Goal: Task Accomplishment & Management: Manage account settings

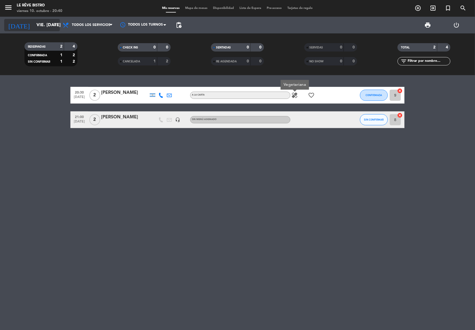
click at [41, 24] on input "vie. [DATE]" at bounding box center [63, 25] width 59 height 11
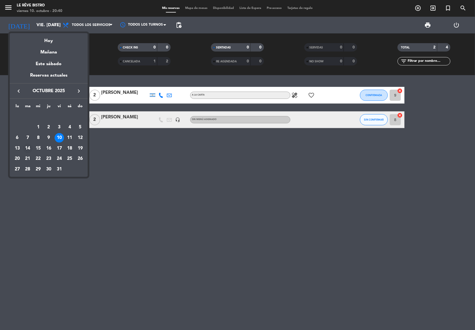
click at [26, 148] on div "14" at bounding box center [27, 148] width 9 height 9
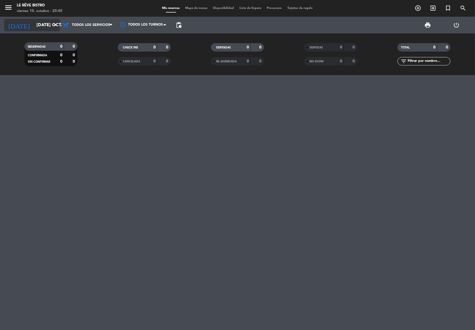
click at [51, 27] on input "[DATE] oct." at bounding box center [63, 25] width 59 height 11
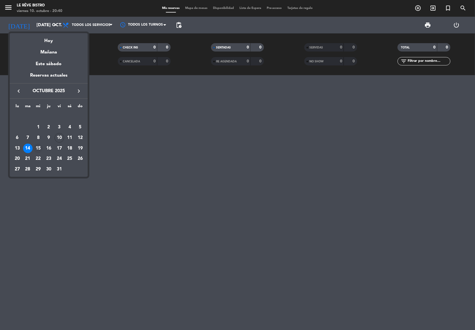
click at [38, 148] on div "15" at bounding box center [37, 148] width 9 height 9
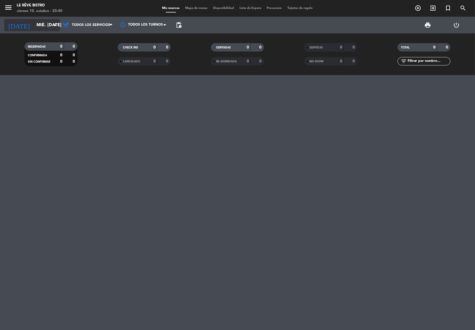
click at [51, 27] on input "mié. [DATE]" at bounding box center [63, 25] width 59 height 11
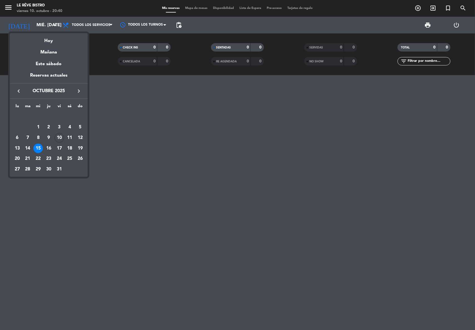
click at [38, 149] on div "15" at bounding box center [37, 148] width 9 height 9
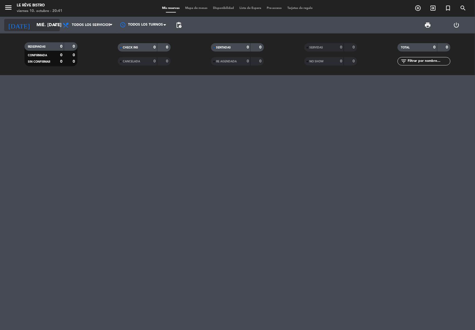
click at [51, 21] on input "mié. [DATE]" at bounding box center [63, 25] width 59 height 11
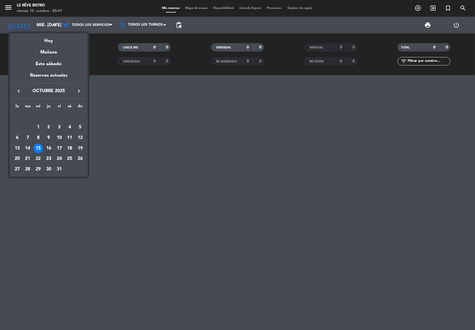
click at [48, 146] on div "16" at bounding box center [48, 148] width 9 height 9
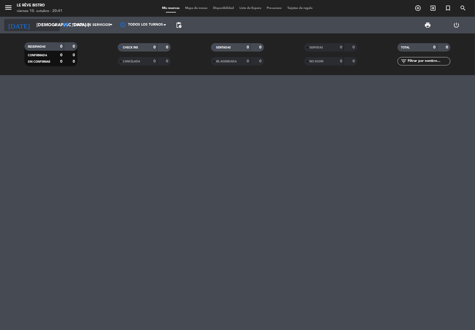
click at [48, 26] on input "[DEMOGRAPHIC_DATA] [DATE]" at bounding box center [63, 25] width 59 height 11
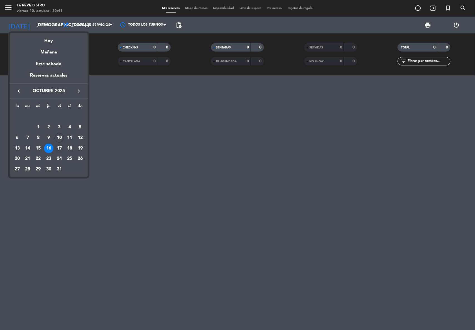
click at [60, 147] on div "17" at bounding box center [59, 148] width 9 height 9
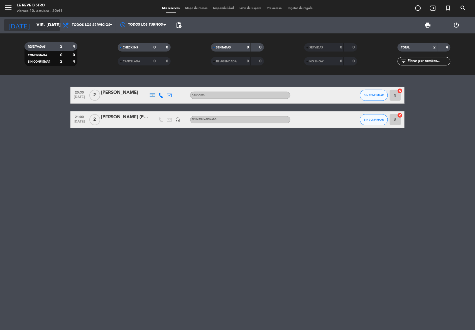
click at [54, 23] on icon "arrow_drop_down" at bounding box center [55, 25] width 7 height 7
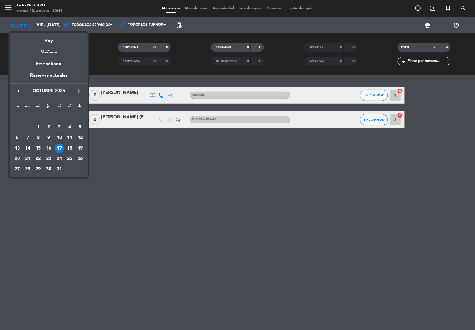
click at [29, 148] on div "14" at bounding box center [27, 148] width 9 height 9
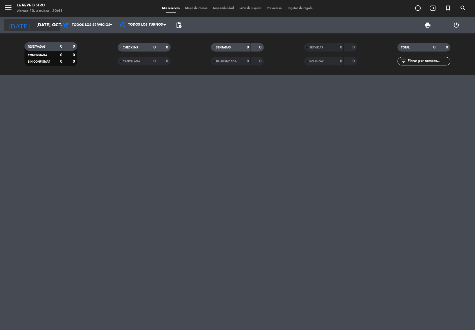
click at [52, 24] on icon "arrow_drop_down" at bounding box center [55, 25] width 7 height 7
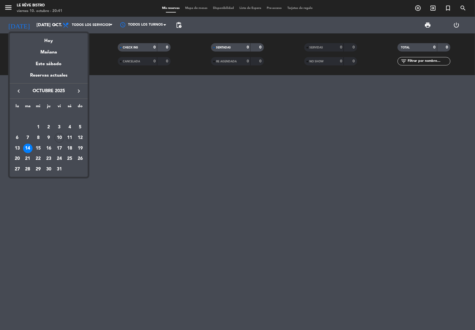
click at [70, 136] on div "11" at bounding box center [69, 137] width 9 height 9
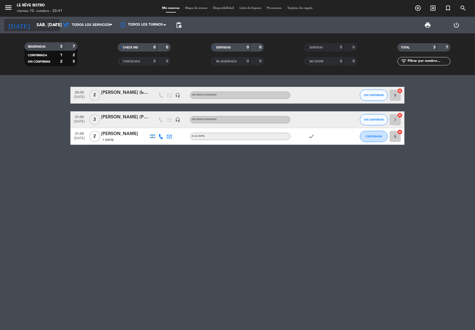
click at [55, 24] on icon "arrow_drop_down" at bounding box center [55, 25] width 7 height 7
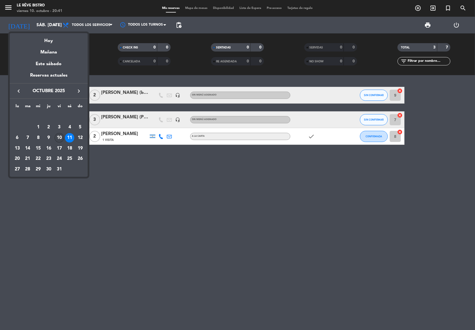
click at [59, 138] on div "10" at bounding box center [59, 137] width 9 height 9
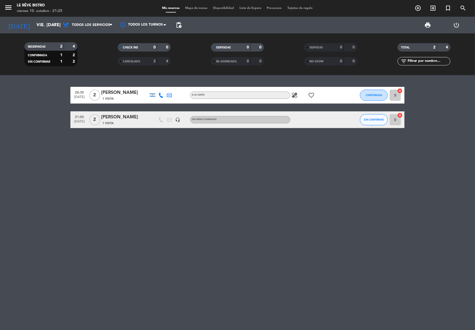
click at [293, 92] on icon "healing" at bounding box center [294, 95] width 7 height 7
click at [34, 24] on input "vie. [DATE]" at bounding box center [63, 25] width 59 height 11
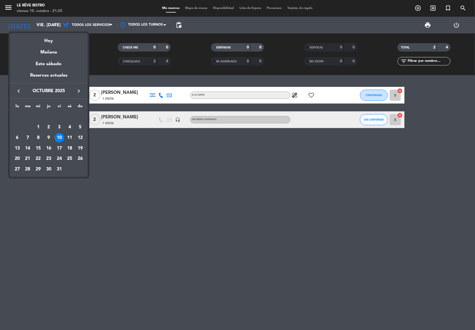
click at [69, 136] on div "11" at bounding box center [69, 137] width 9 height 9
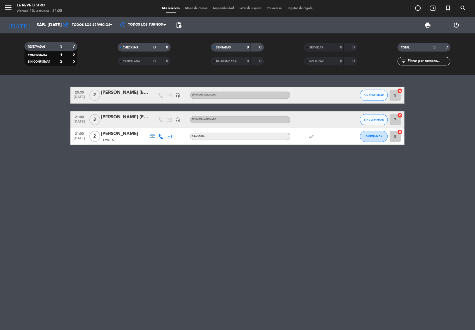
click at [38, 33] on div "[DATE] sáb. [DATE] arrow_drop_down" at bounding box center [32, 25] width 56 height 17
click at [41, 24] on input "sáb. [DATE]" at bounding box center [63, 25] width 59 height 11
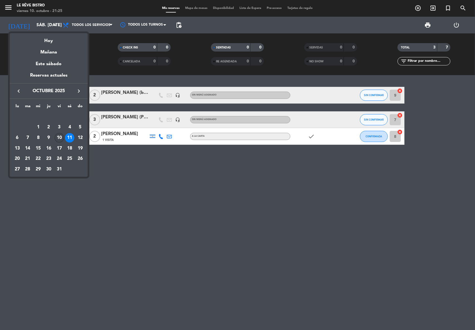
click at [61, 135] on div "10" at bounding box center [59, 137] width 9 height 9
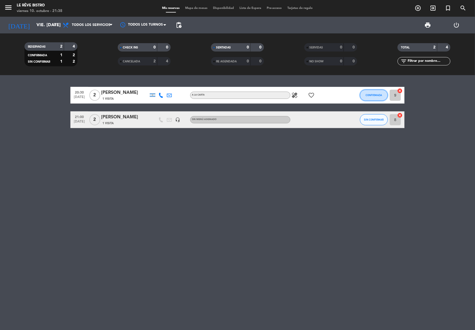
click at [371, 93] on span "CONFIRMADA" at bounding box center [374, 94] width 16 height 3
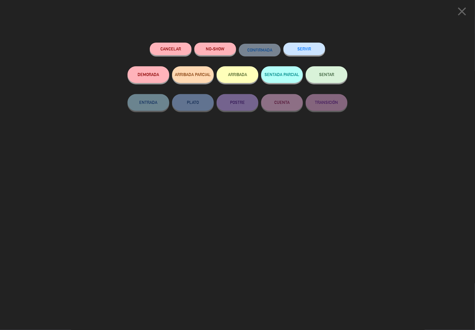
click at [238, 72] on button "ARRIBADA" at bounding box center [237, 74] width 42 height 17
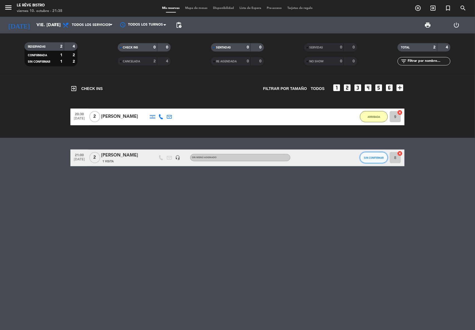
click at [372, 156] on span "SIN CONFIRMAR" at bounding box center [374, 157] width 20 height 3
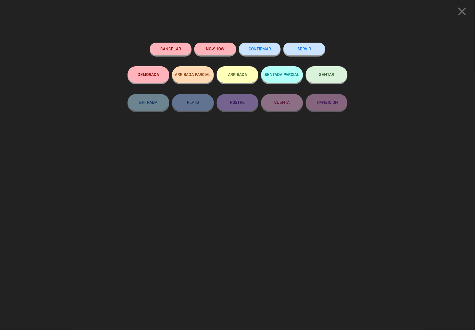
click at [214, 48] on button "NO-SHOW" at bounding box center [215, 49] width 42 height 13
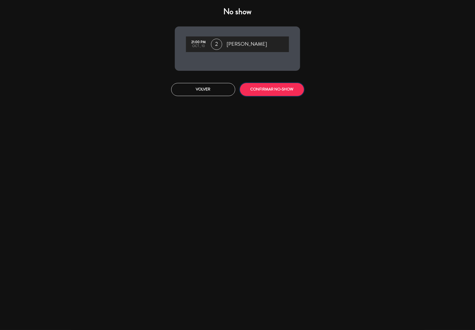
click at [280, 88] on button "CONFIRMAR NO-SHOW" at bounding box center [272, 89] width 64 height 13
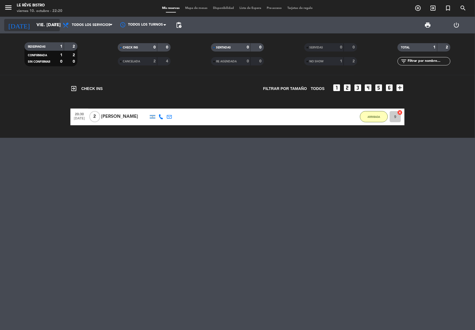
click at [54, 21] on input "vie. [DATE]" at bounding box center [63, 25] width 59 height 11
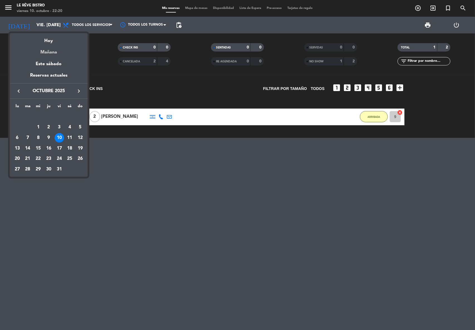
click at [49, 52] on div "Mañana" at bounding box center [49, 50] width 78 height 11
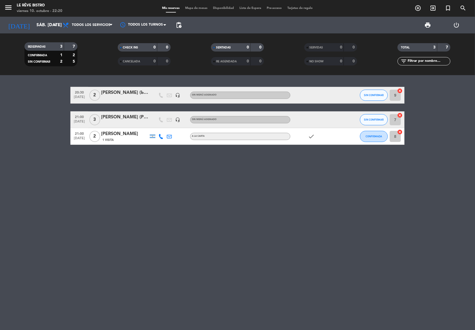
click at [139, 118] on div "[PERSON_NAME] (PRENSA)" at bounding box center [124, 116] width 47 height 7
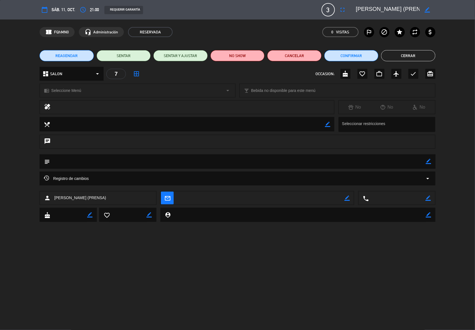
click at [404, 56] on button "Cerrar" at bounding box center [408, 55] width 54 height 11
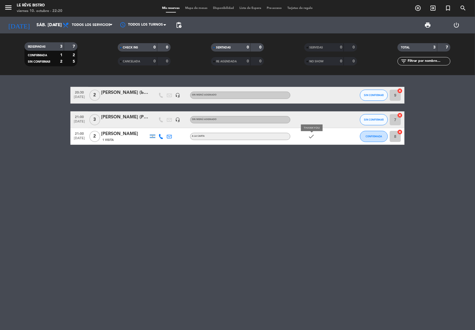
click at [313, 135] on icon "check" at bounding box center [311, 136] width 7 height 7
click at [312, 134] on icon "check" at bounding box center [311, 136] width 7 height 7
click at [49, 25] on input "sáb. [DATE]" at bounding box center [63, 25] width 59 height 11
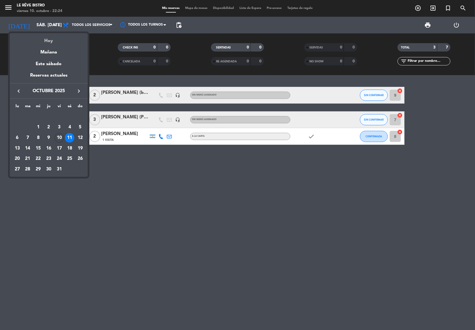
click at [50, 39] on div "Hoy" at bounding box center [49, 38] width 78 height 11
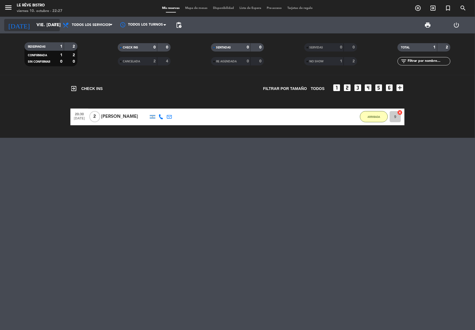
click at [37, 21] on input "vie. [DATE]" at bounding box center [63, 25] width 59 height 11
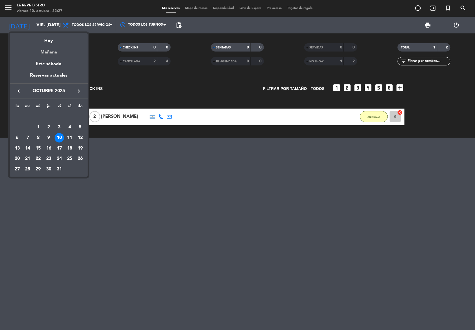
click at [53, 52] on div "Mañana" at bounding box center [49, 50] width 78 height 11
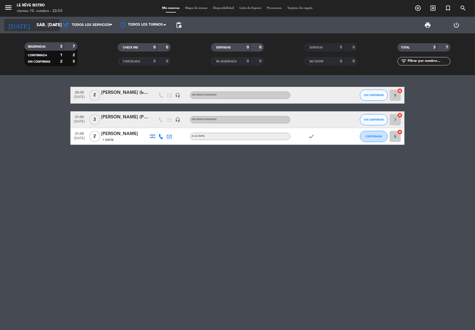
click at [43, 21] on input "sáb. [DATE]" at bounding box center [63, 25] width 59 height 11
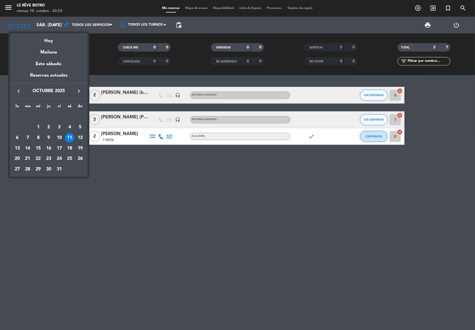
click at [28, 148] on div "14" at bounding box center [27, 148] width 9 height 9
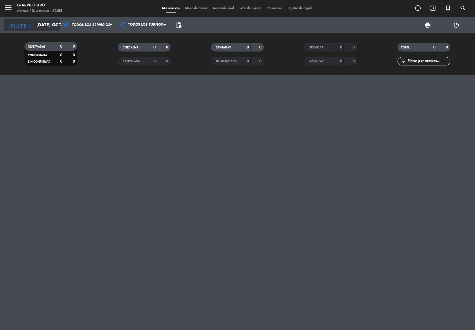
click at [42, 23] on input "[DATE] oct." at bounding box center [63, 25] width 59 height 11
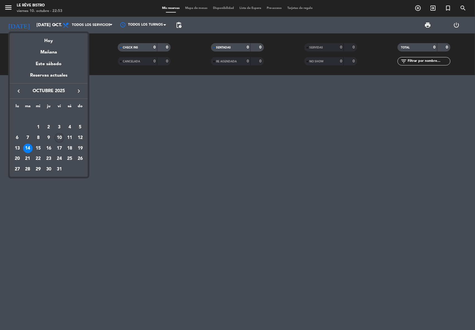
click at [59, 133] on td "10" at bounding box center [59, 137] width 11 height 11
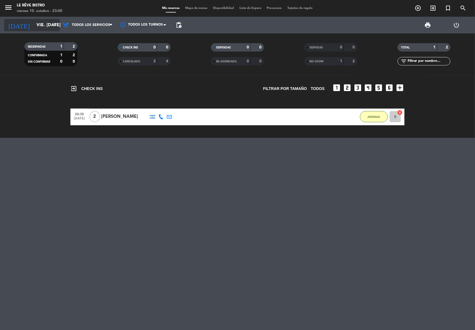
click at [37, 21] on input "vie. [DATE]" at bounding box center [63, 25] width 59 height 11
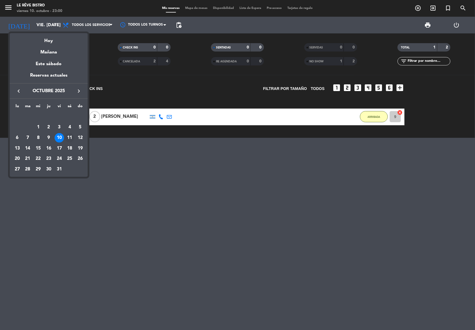
click at [66, 135] on div "11" at bounding box center [69, 137] width 9 height 9
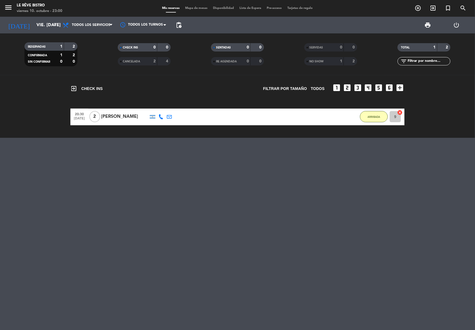
type input "sáb. [DATE]"
